Goal: Find contact information: Find contact information

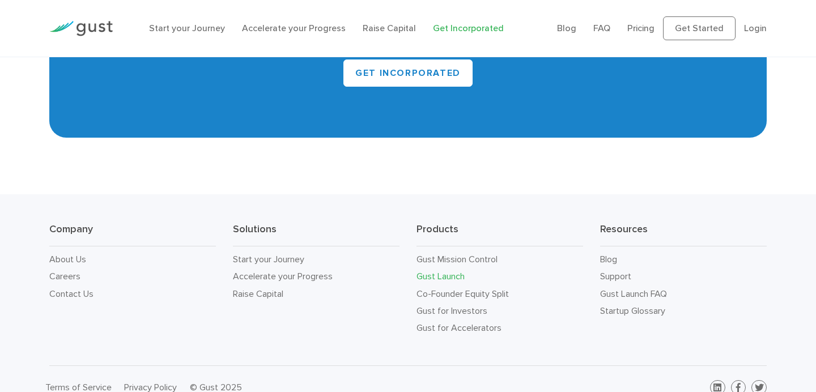
scroll to position [6672, 0]
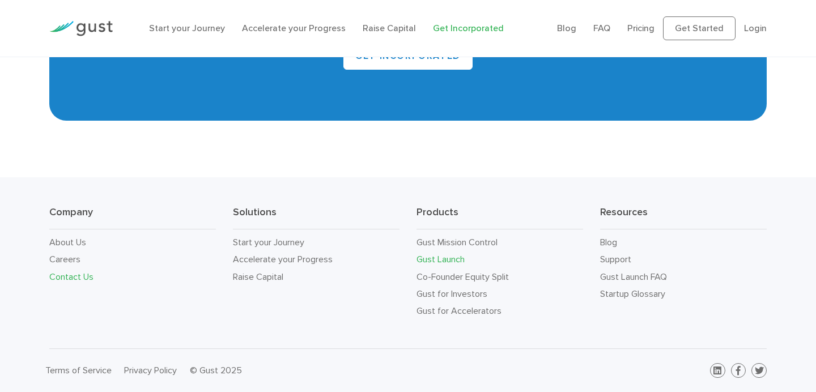
click at [78, 277] on link "Contact Us" at bounding box center [71, 277] width 44 height 11
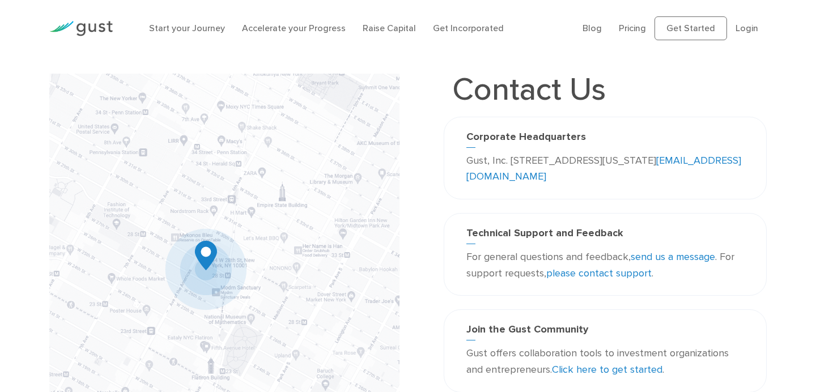
drag, startPoint x: 578, startPoint y: 198, endPoint x: 487, endPoint y: 178, distance: 93.4
click at [487, 178] on div "Corporate Headquarters Gust, Inc. [STREET_ADDRESS][US_STATE] [EMAIL_ADDRESS][DO…" at bounding box center [605, 158] width 323 height 83
copy p "[EMAIL_ADDRESS][DOMAIN_NAME]"
click at [203, 26] on link "Start your Journey" at bounding box center [187, 28] width 76 height 11
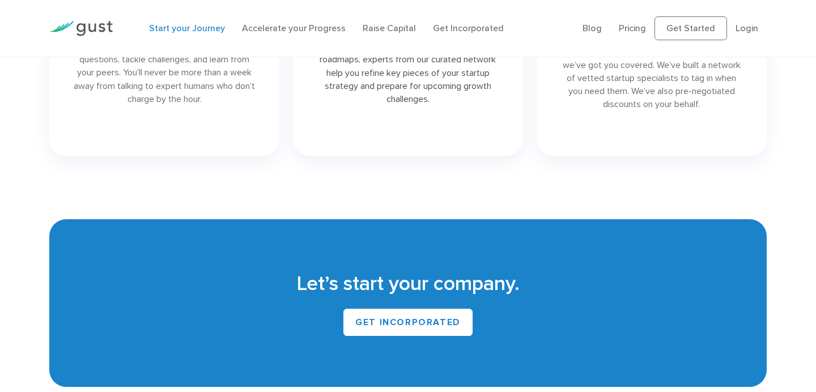
scroll to position [1900, 0]
